Goal: Information Seeking & Learning: Compare options

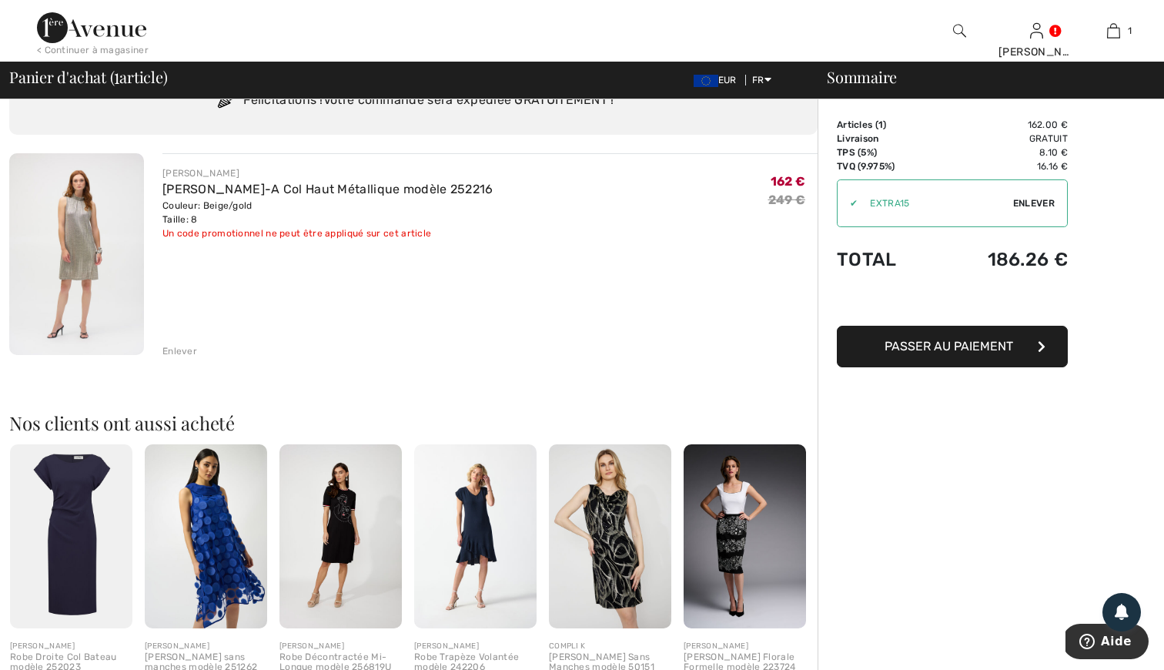
scroll to position [74, 0]
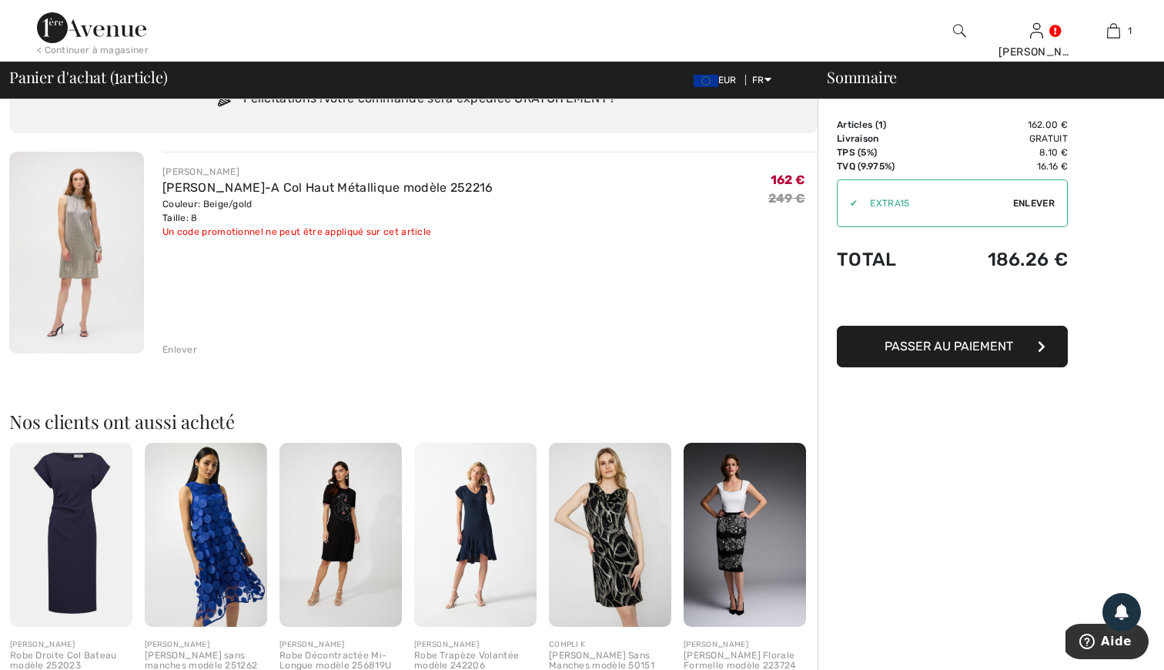
click at [203, 527] on img at bounding box center [206, 535] width 122 height 184
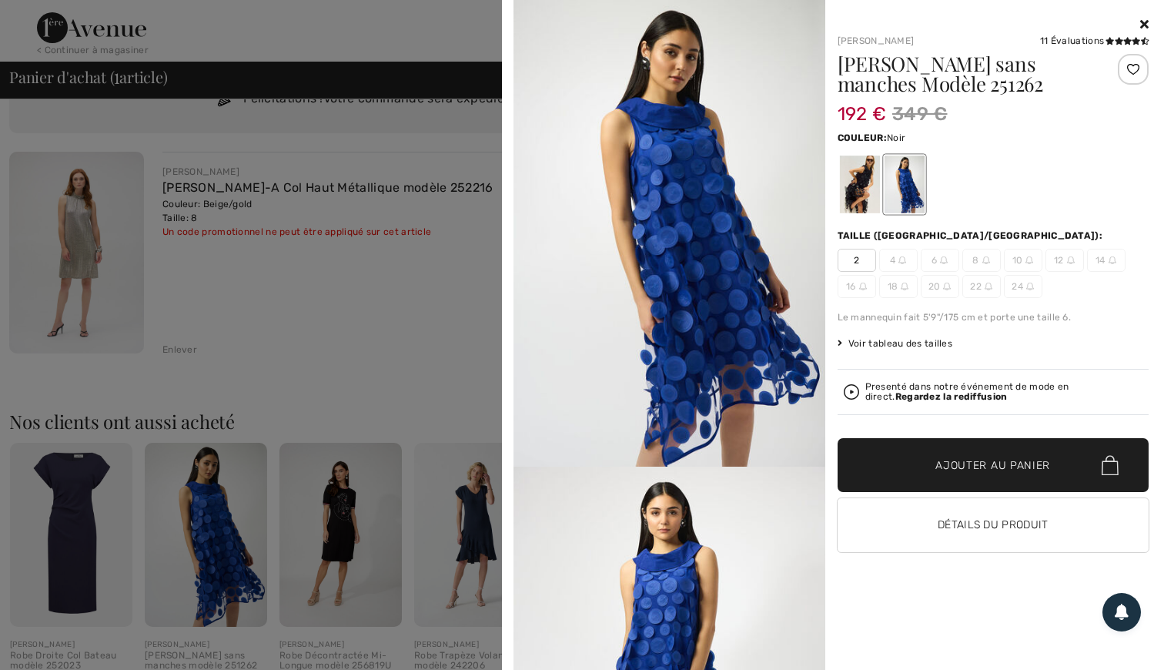
click at [859, 189] on div at bounding box center [859, 184] width 40 height 58
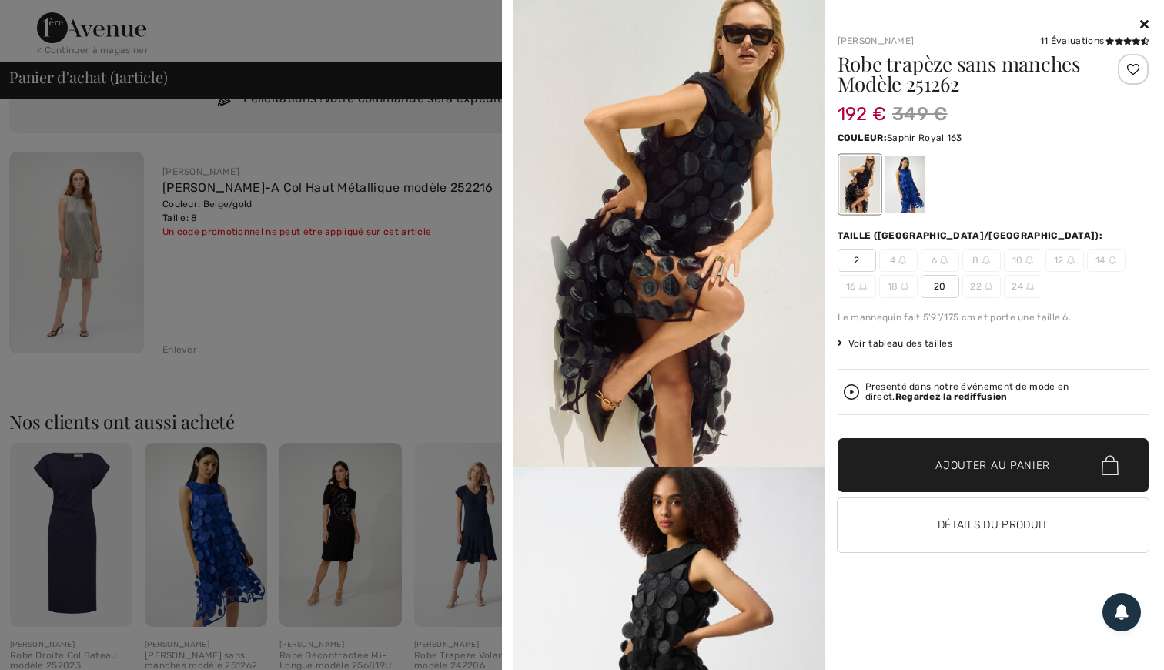
click at [896, 198] on div at bounding box center [904, 184] width 40 height 58
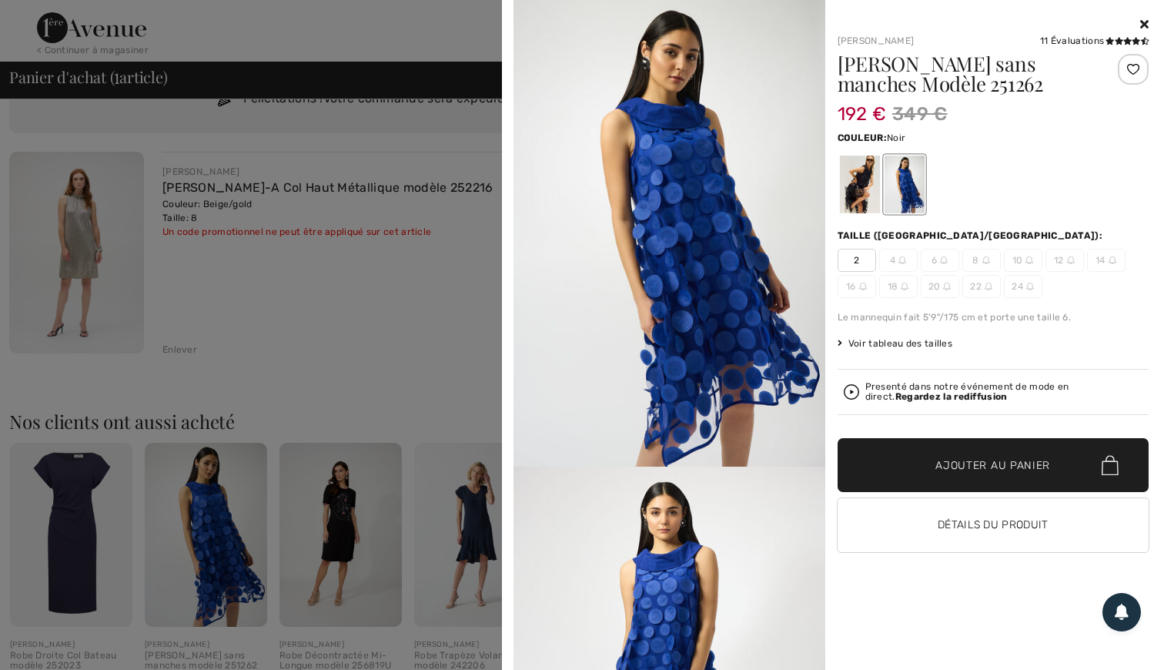
click at [856, 195] on div at bounding box center [859, 184] width 40 height 58
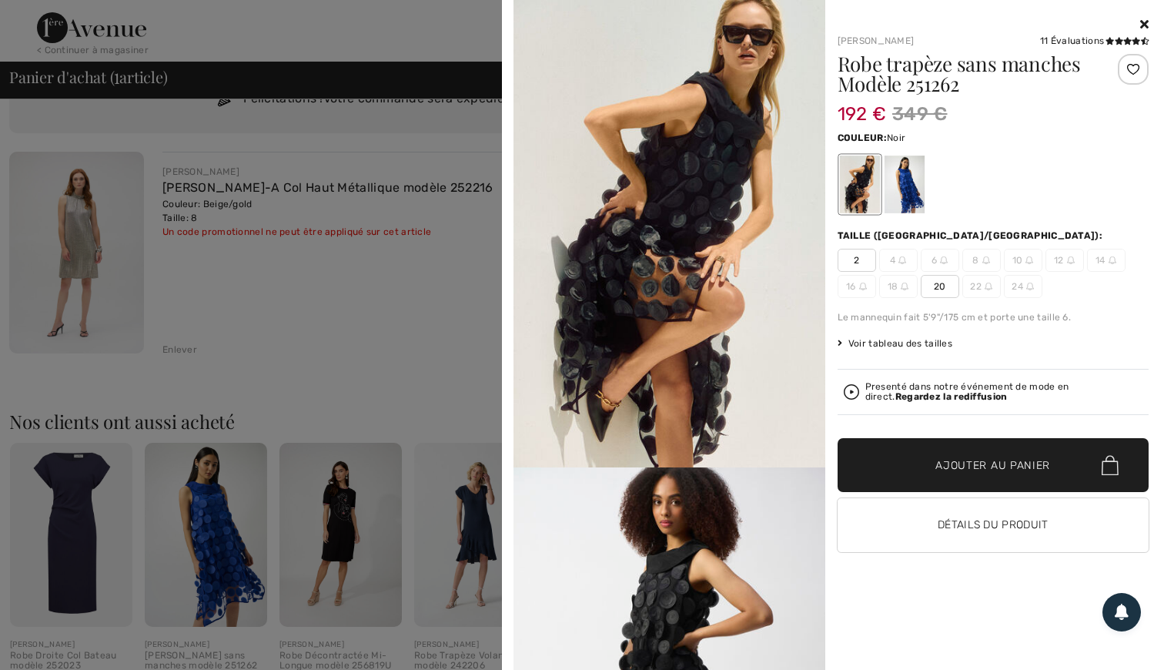
click at [1141, 19] on icon at bounding box center [1144, 24] width 8 height 12
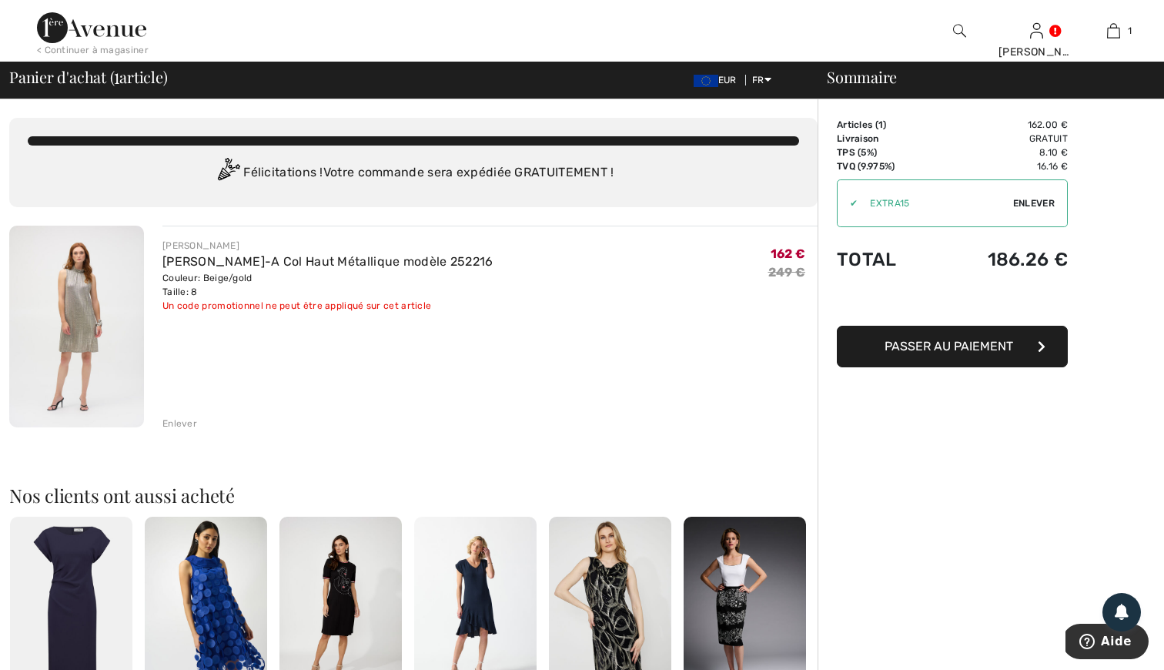
scroll to position [0, 0]
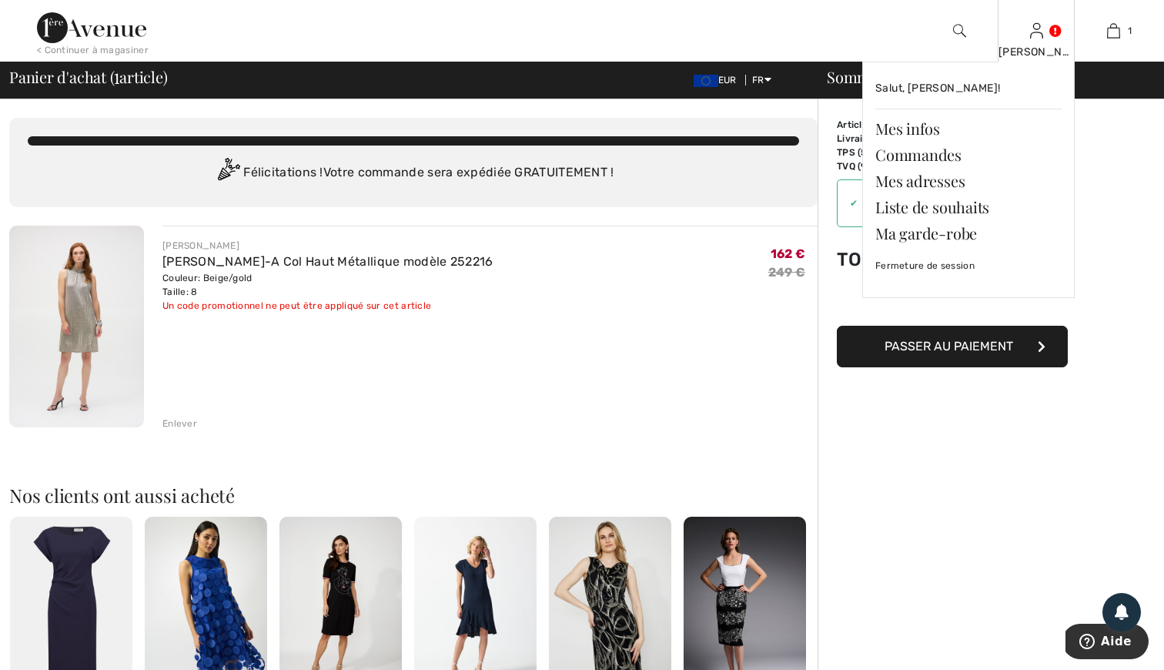
click at [1041, 32] on img at bounding box center [1036, 31] width 13 height 18
click at [925, 118] on link "Mes infos" at bounding box center [968, 128] width 186 height 26
click at [927, 127] on link "Mes infos" at bounding box center [968, 128] width 186 height 26
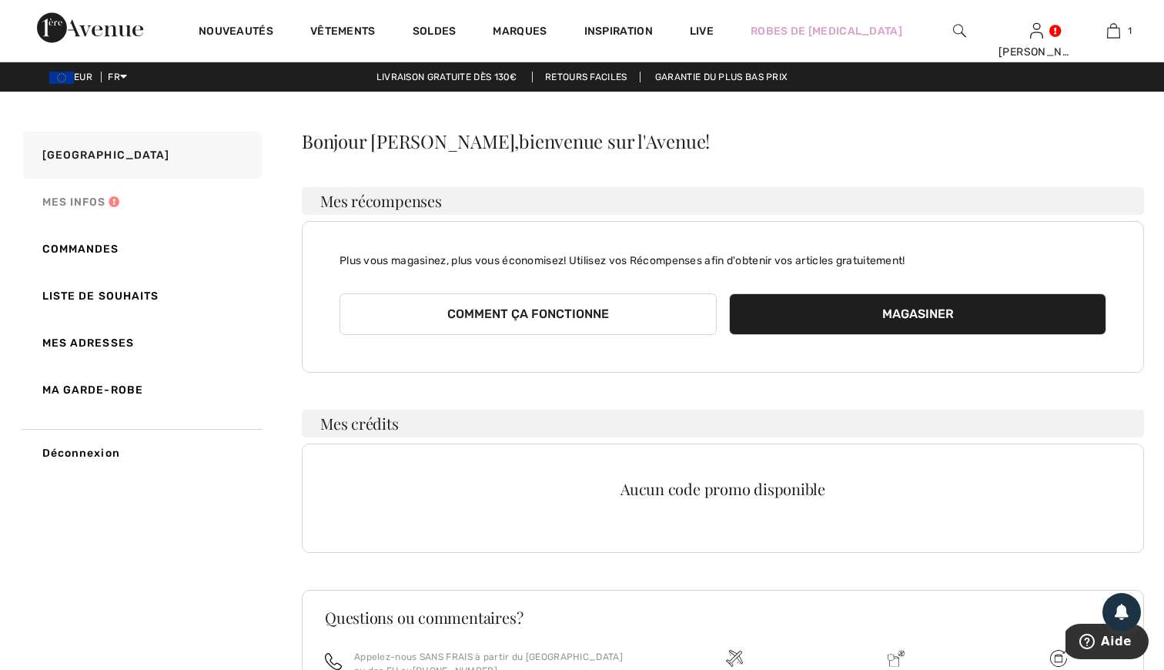
click at [79, 201] on link "Mes infos" at bounding box center [141, 202] width 242 height 47
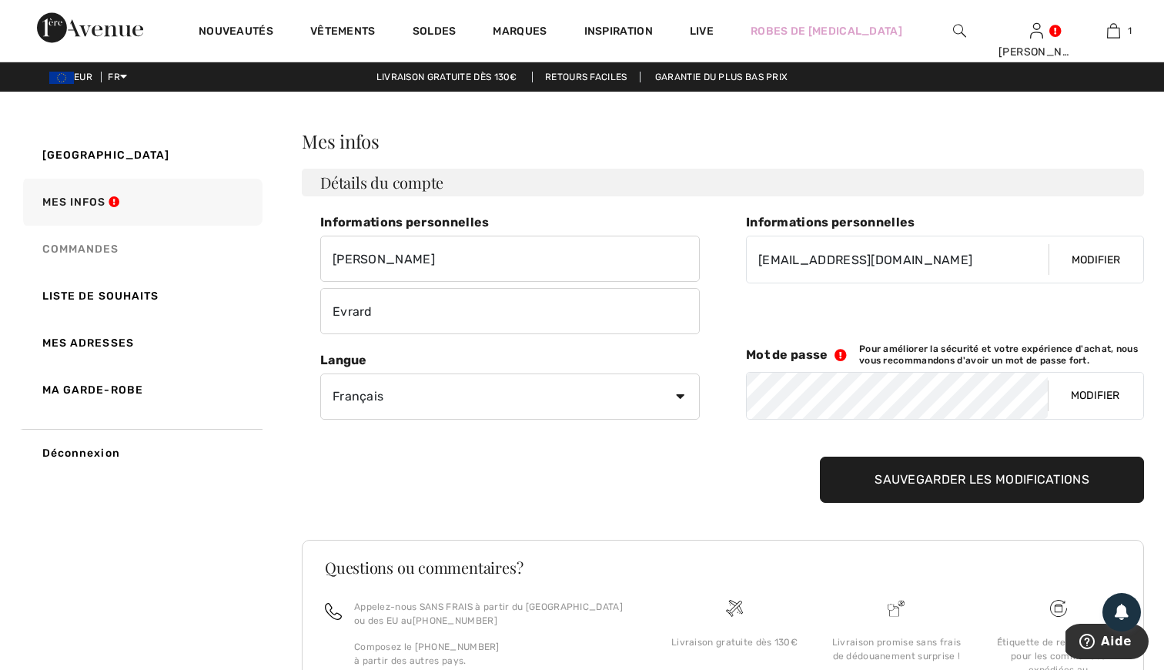
click at [107, 246] on link "Commandes" at bounding box center [141, 248] width 242 height 47
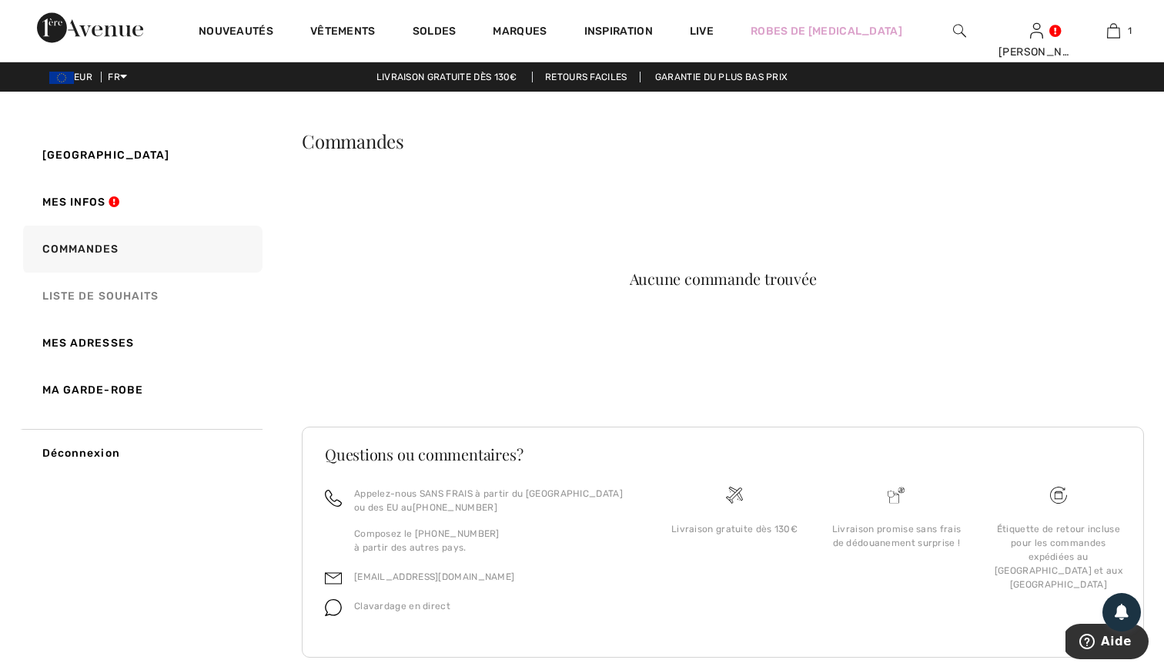
click at [131, 289] on link "Liste de souhaits" at bounding box center [141, 295] width 242 height 47
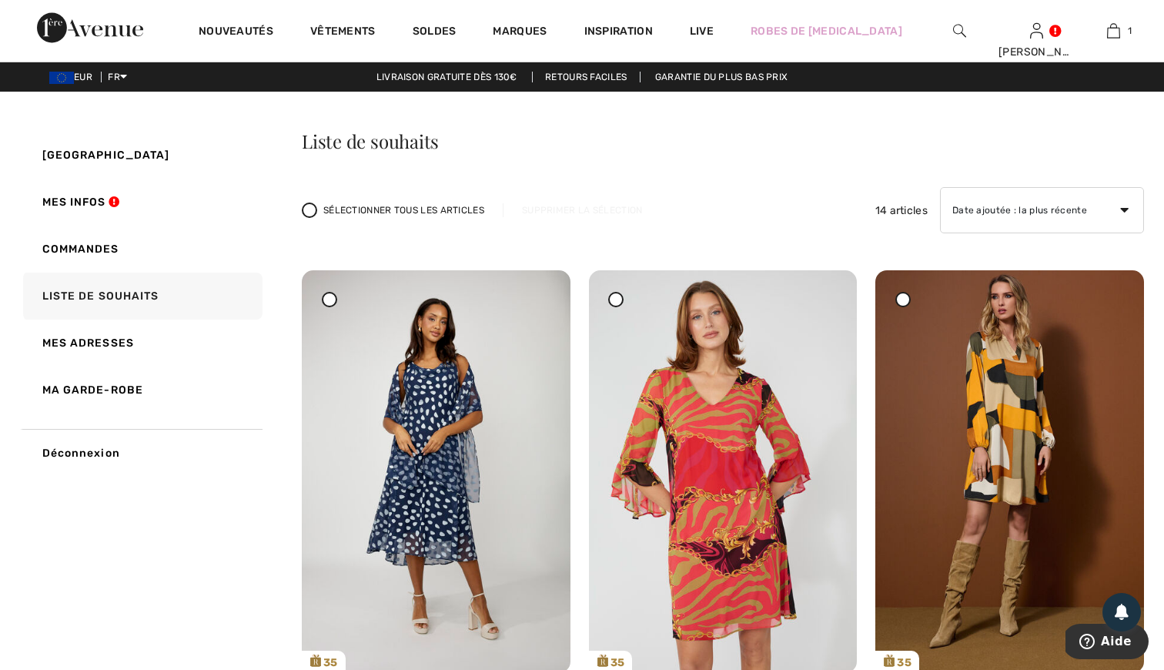
click at [82, 76] on span "EUR" at bounding box center [73, 77] width 49 height 11
click at [65, 79] on img at bounding box center [61, 78] width 25 height 12
click at [83, 76] on span "EUR" at bounding box center [73, 77] width 49 height 11
click at [83, 75] on span "EUR" at bounding box center [73, 77] width 49 height 11
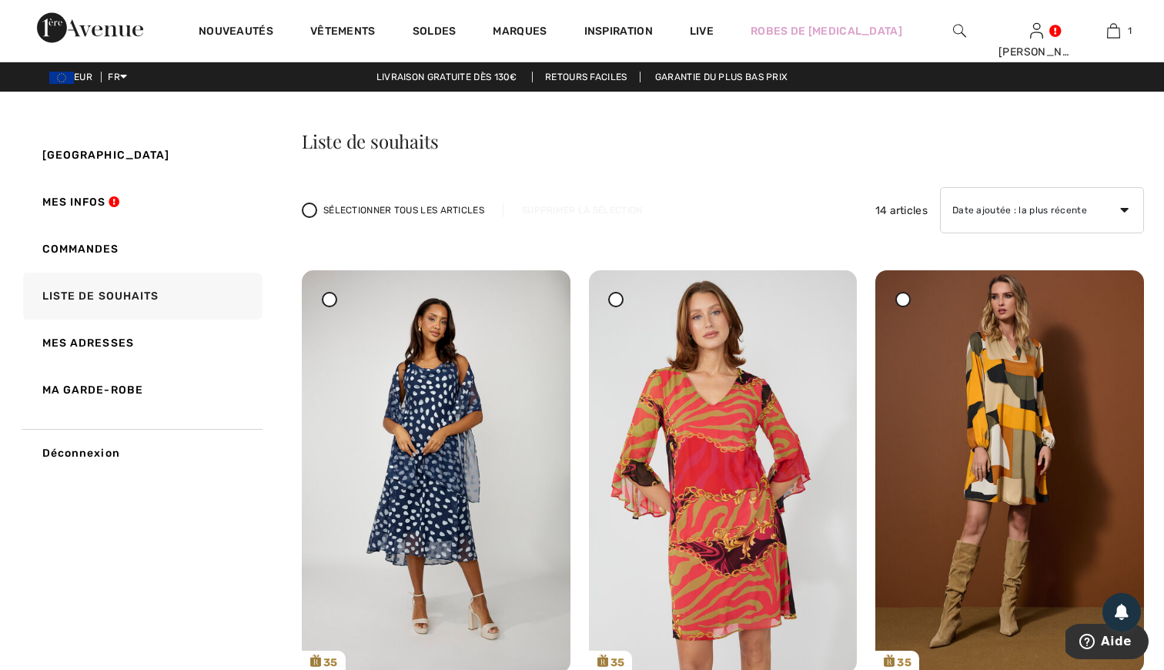
click at [97, 75] on span "EUR" at bounding box center [73, 77] width 49 height 11
click at [98, 77] on span "EUR" at bounding box center [73, 77] width 49 height 11
click at [91, 77] on span "EUR" at bounding box center [73, 77] width 49 height 11
click at [633, 187] on div "Sélectionner tous les articles Supprimer la sélection 14 articles Date ajoutée …" at bounding box center [723, 210] width 842 height 46
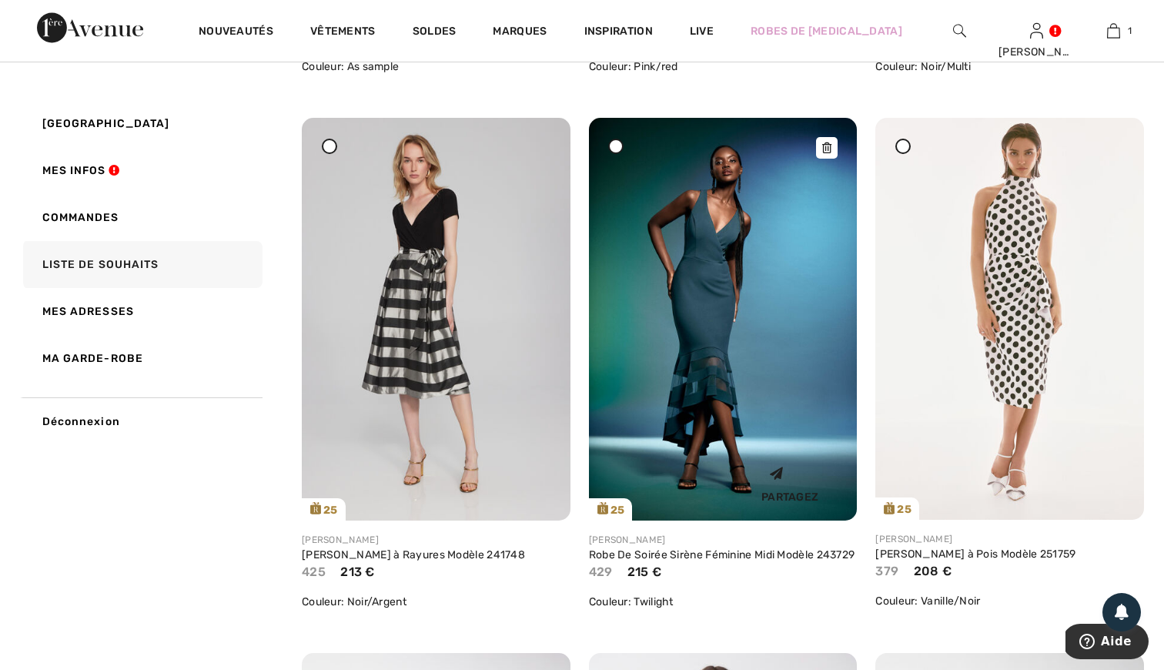
scroll to position [667, 0]
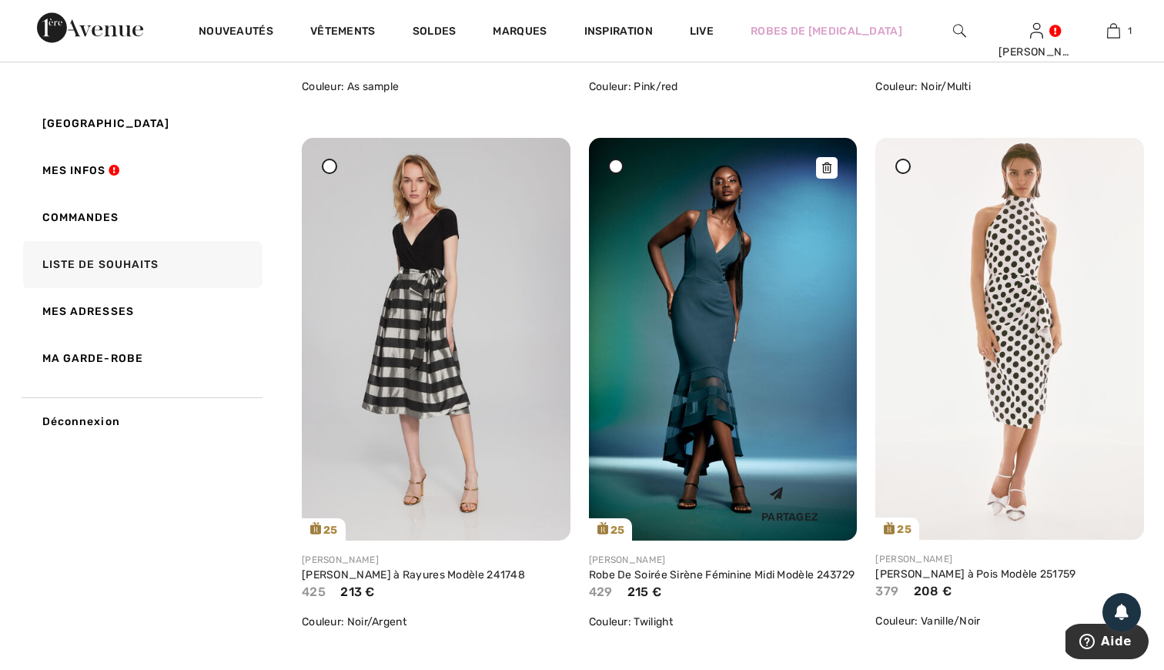
click at [671, 389] on img at bounding box center [723, 339] width 269 height 403
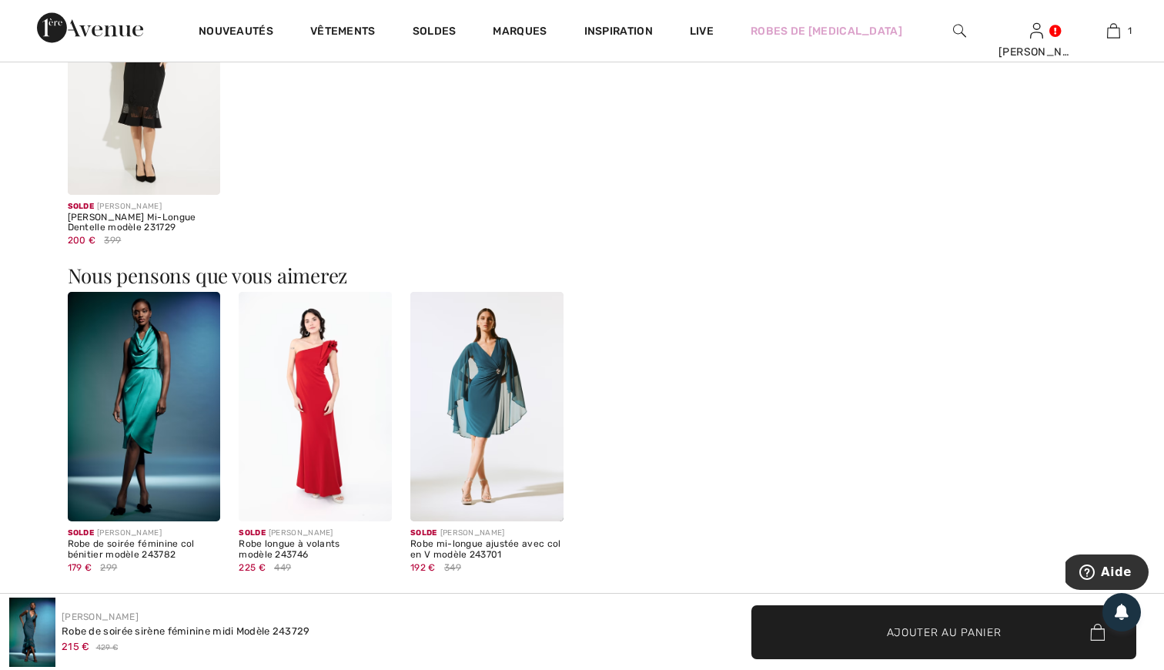
scroll to position [1525, 0]
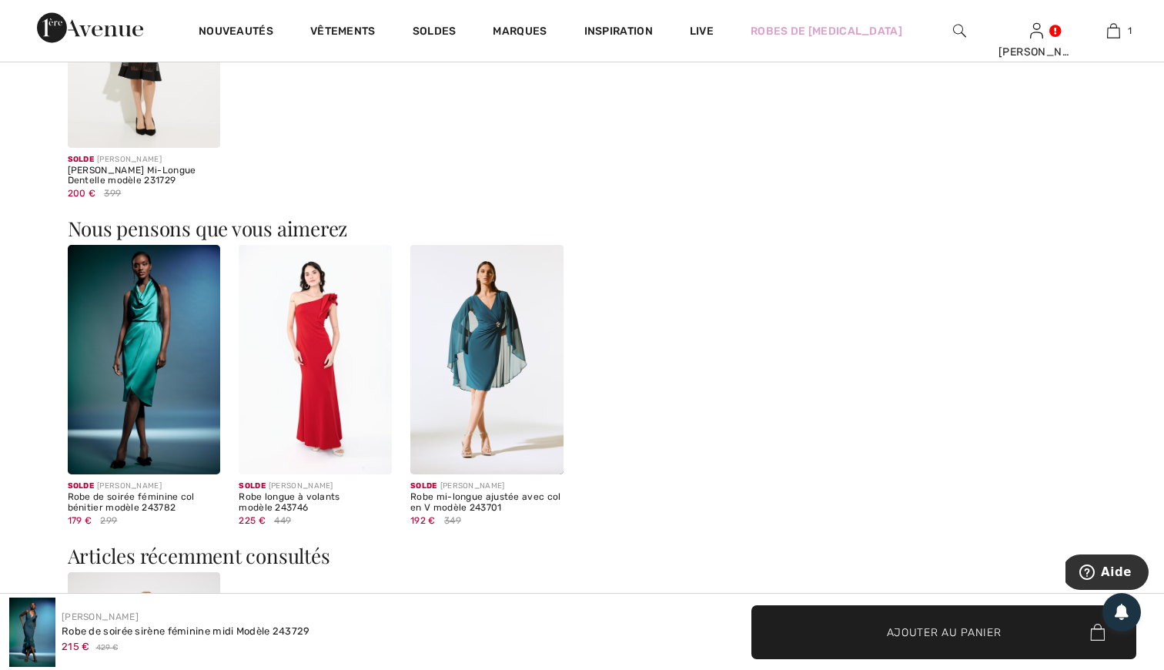
click at [509, 378] on img at bounding box center [486, 359] width 153 height 229
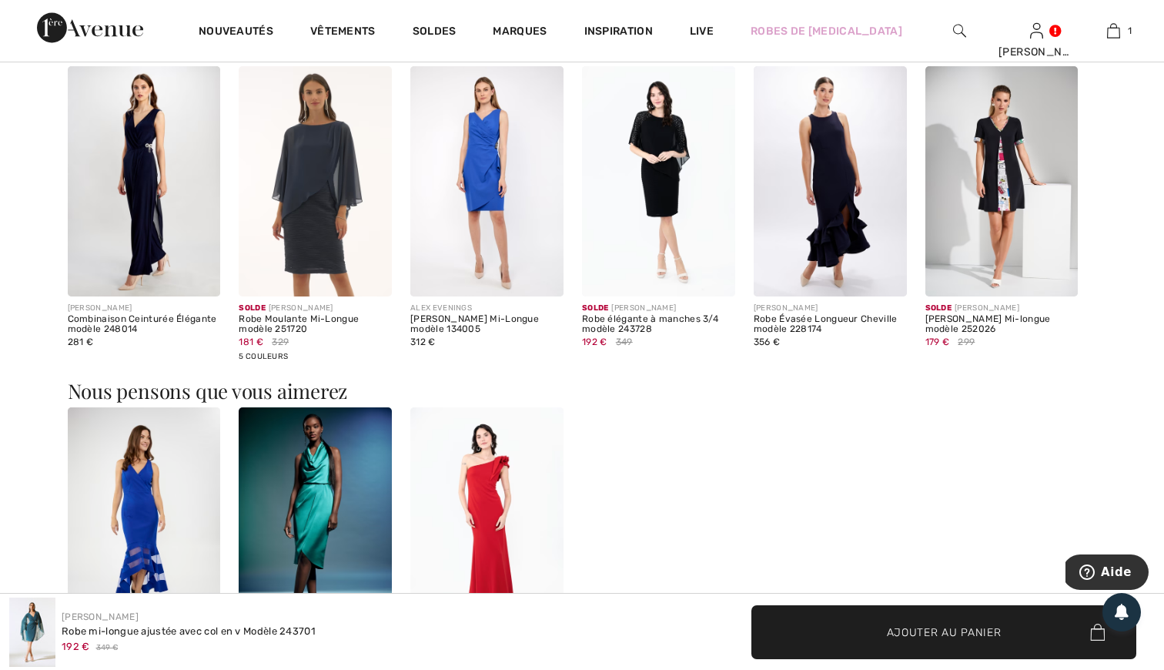
scroll to position [1385, 0]
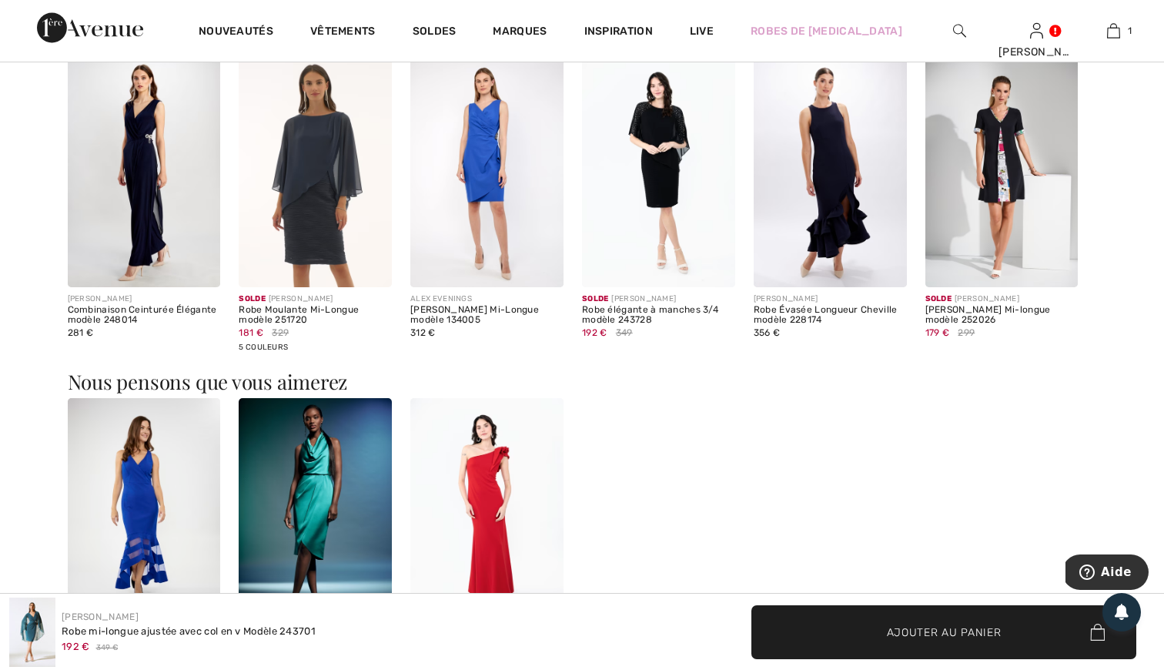
click at [848, 237] on img at bounding box center [829, 171] width 153 height 229
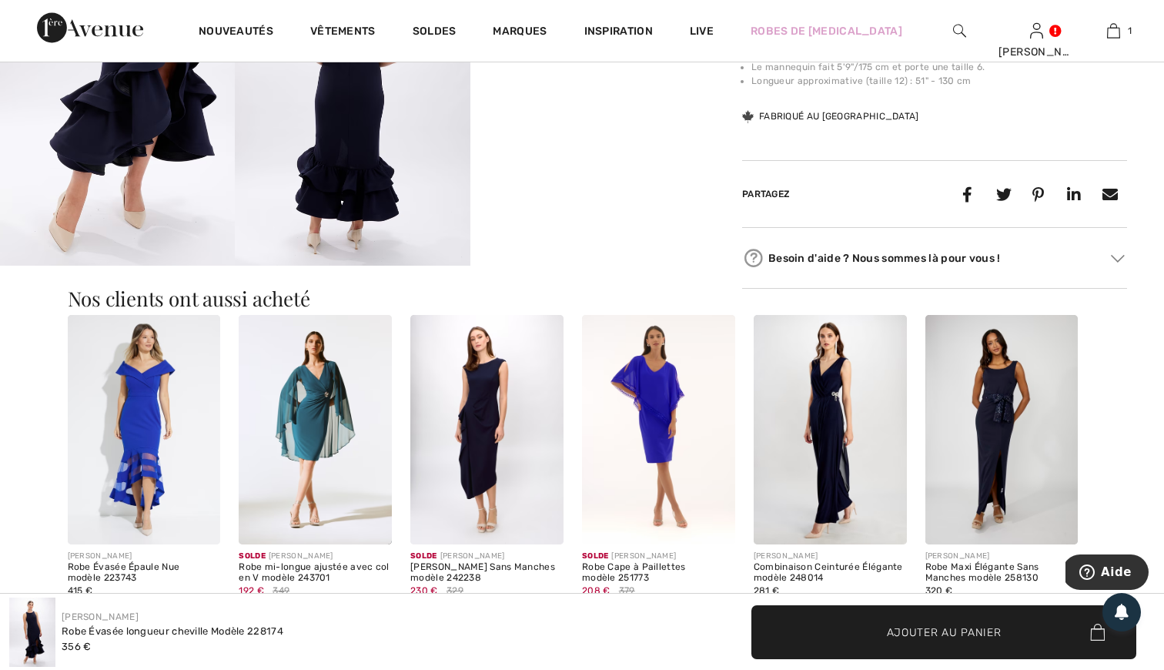
scroll to position [790, 0]
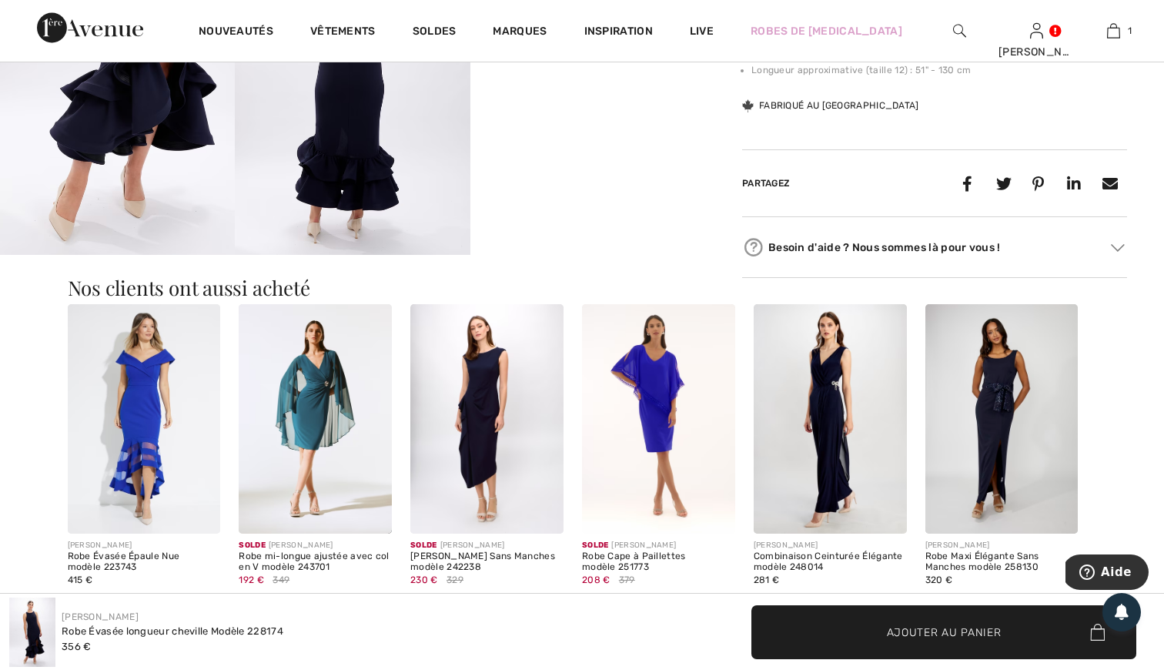
click at [838, 464] on img at bounding box center [829, 418] width 153 height 229
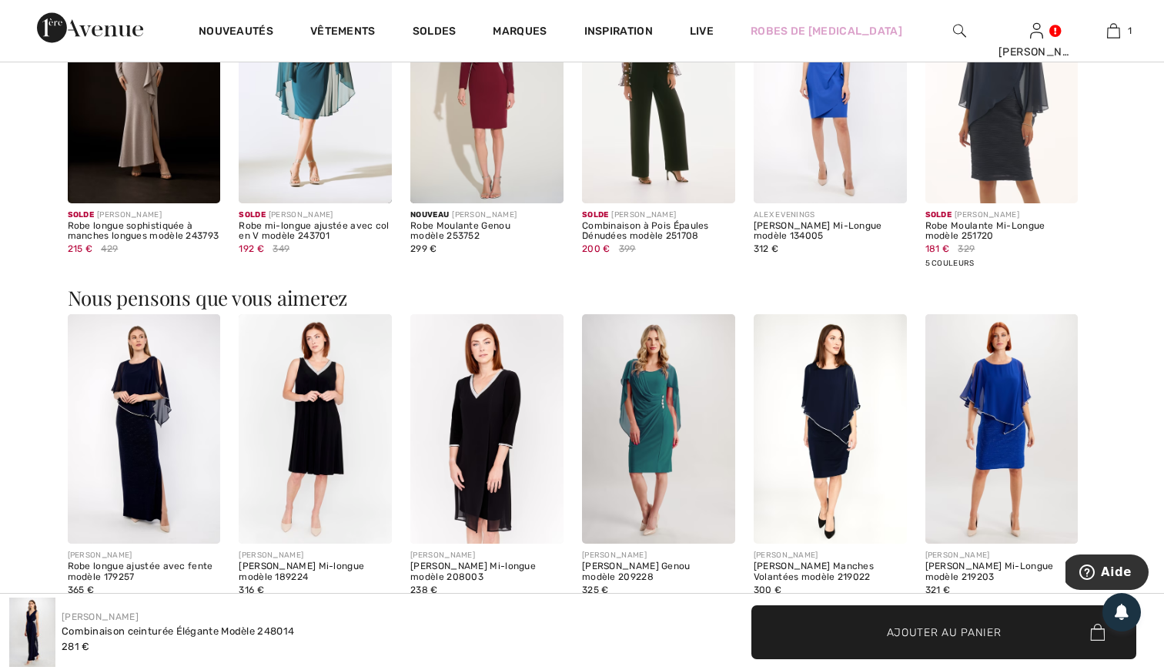
scroll to position [1834, 0]
